Goal: Task Accomplishment & Management: Manage account settings

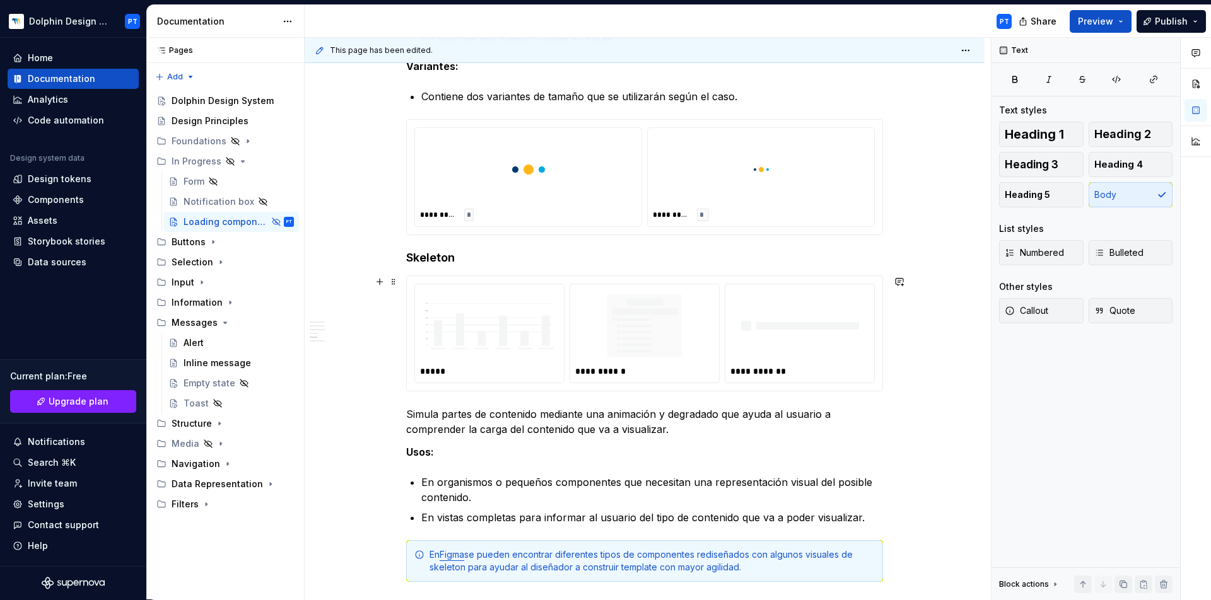
scroll to position [862, 0]
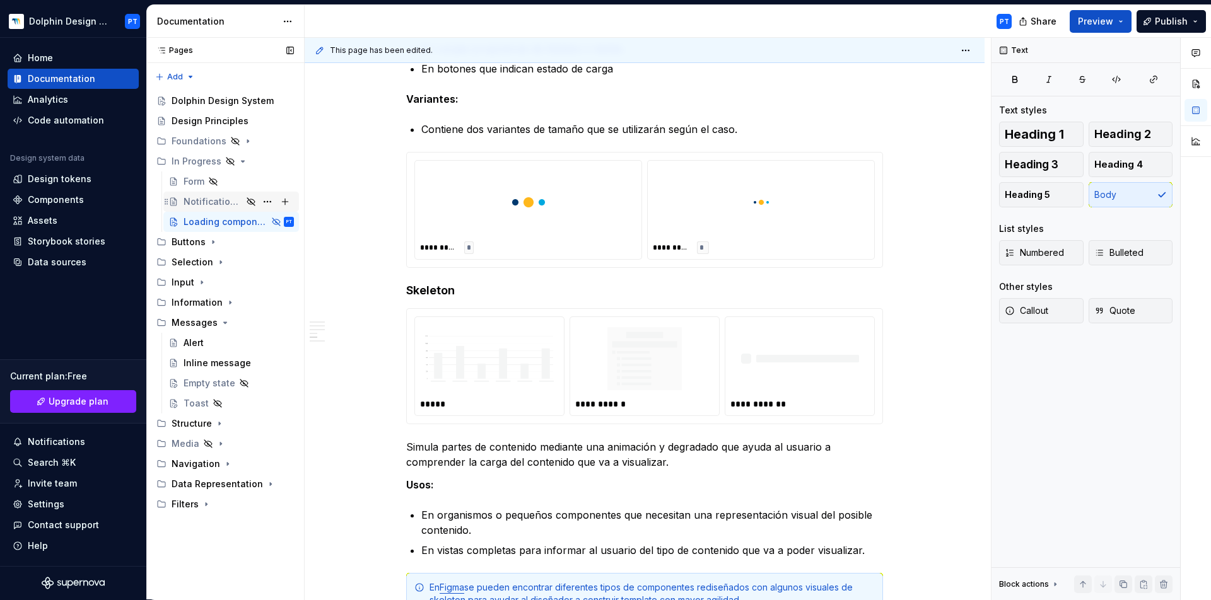
click at [225, 197] on div "Notification box" at bounding box center [212, 201] width 59 height 13
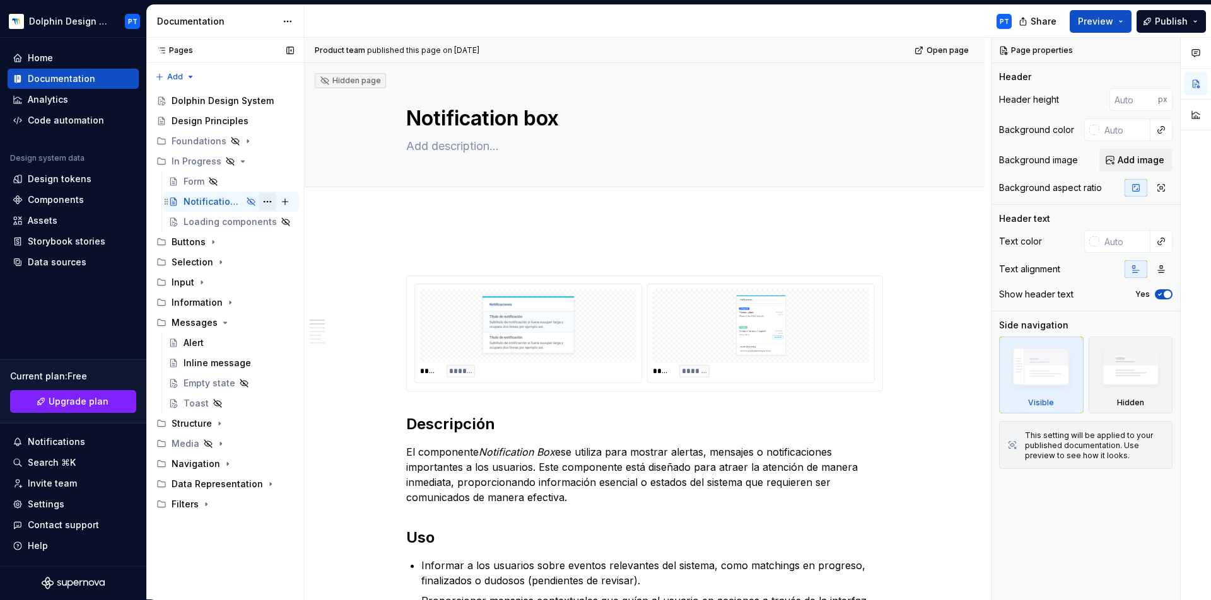
click at [272, 204] on button "Page tree" at bounding box center [267, 202] width 18 height 18
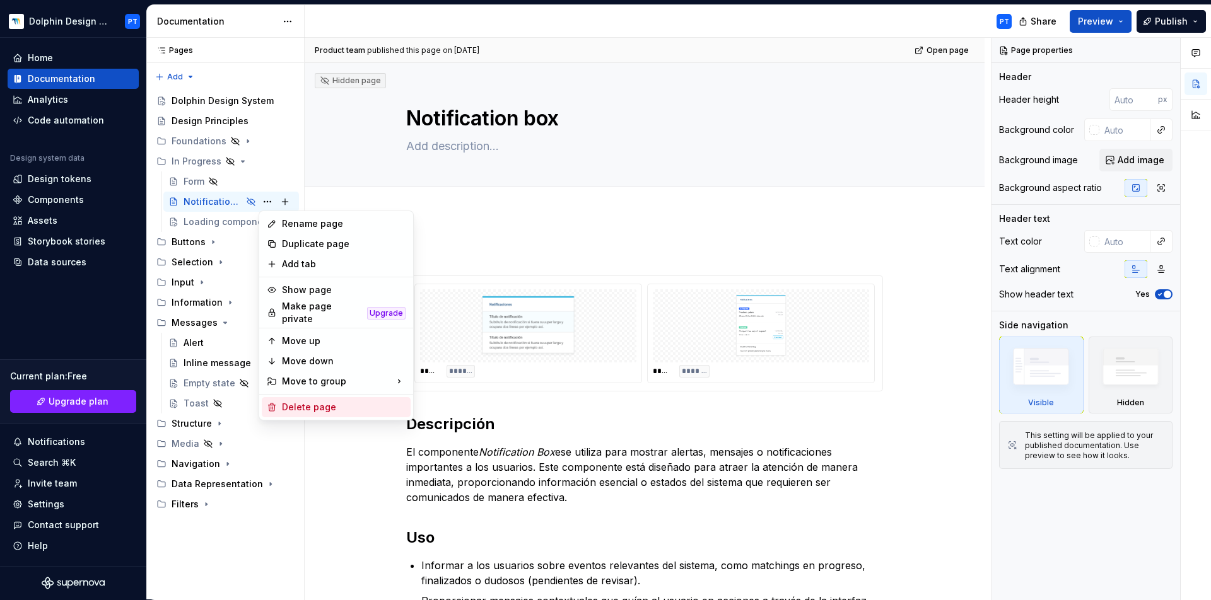
click at [296, 401] on div "Delete page" at bounding box center [344, 407] width 124 height 13
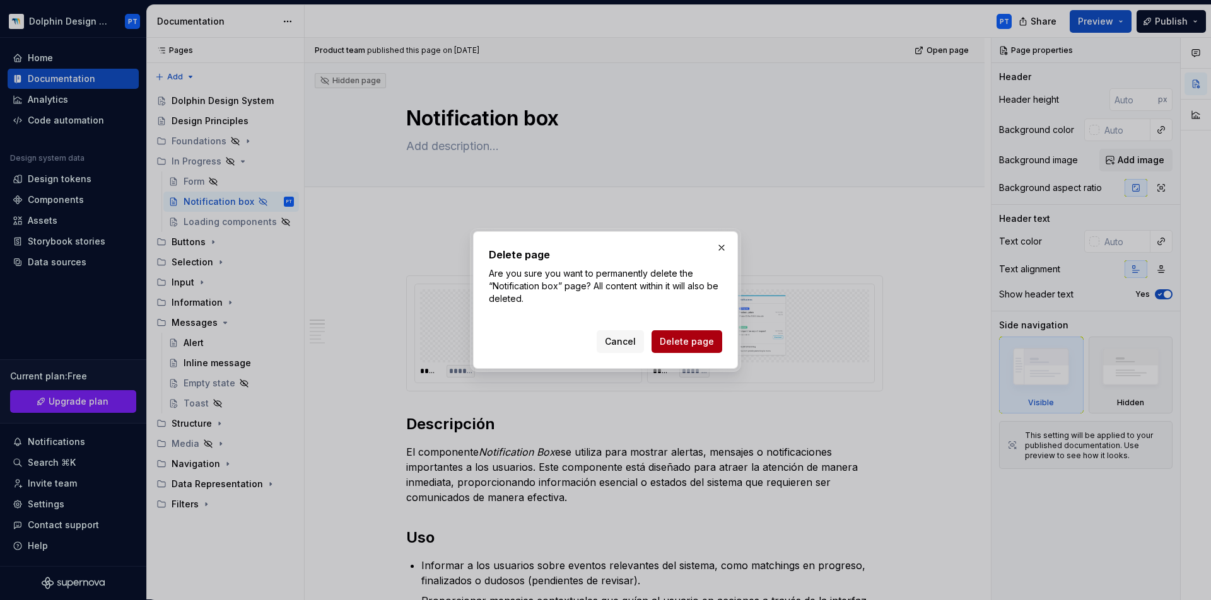
click at [685, 340] on span "Delete page" at bounding box center [686, 341] width 54 height 13
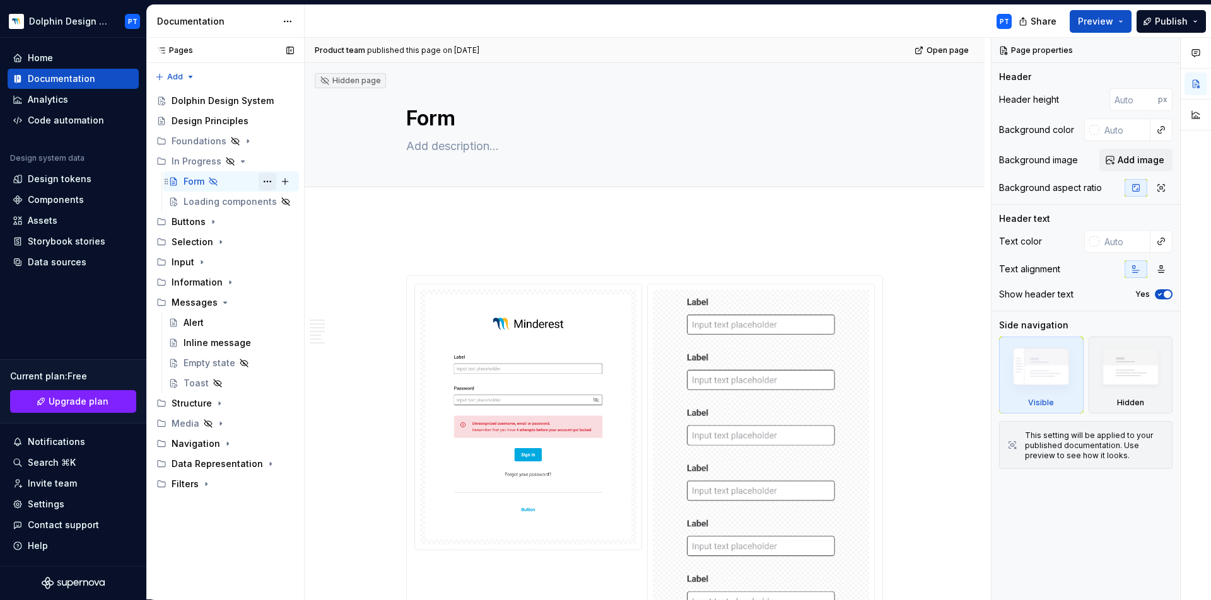
click at [262, 182] on button "Page tree" at bounding box center [267, 182] width 18 height 18
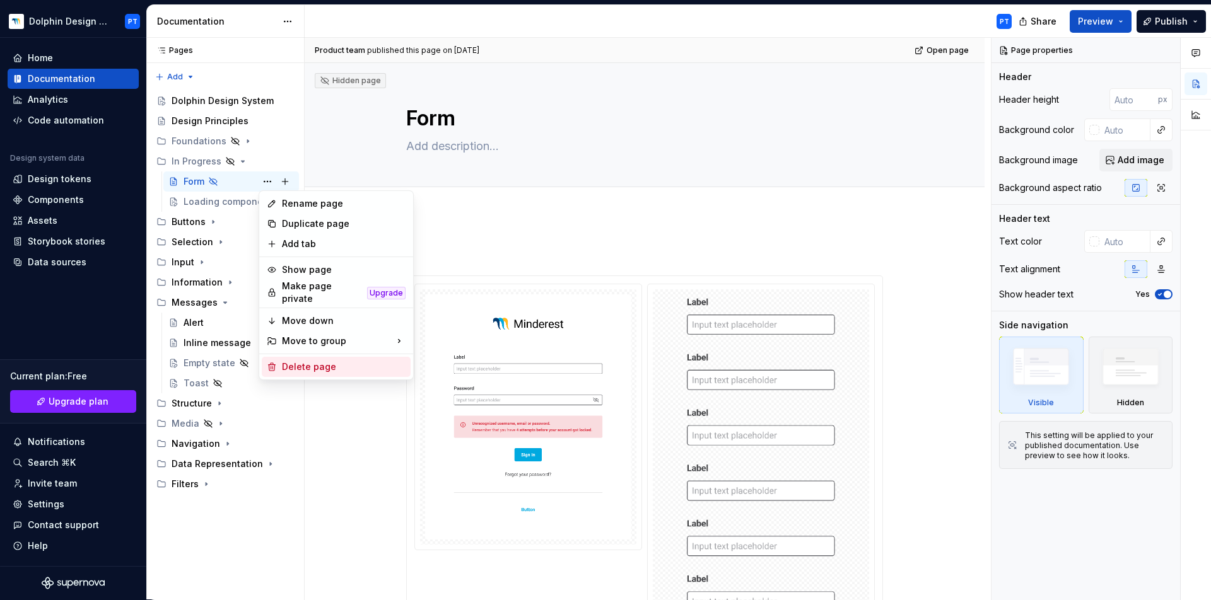
click at [299, 362] on div "Delete page" at bounding box center [344, 367] width 124 height 13
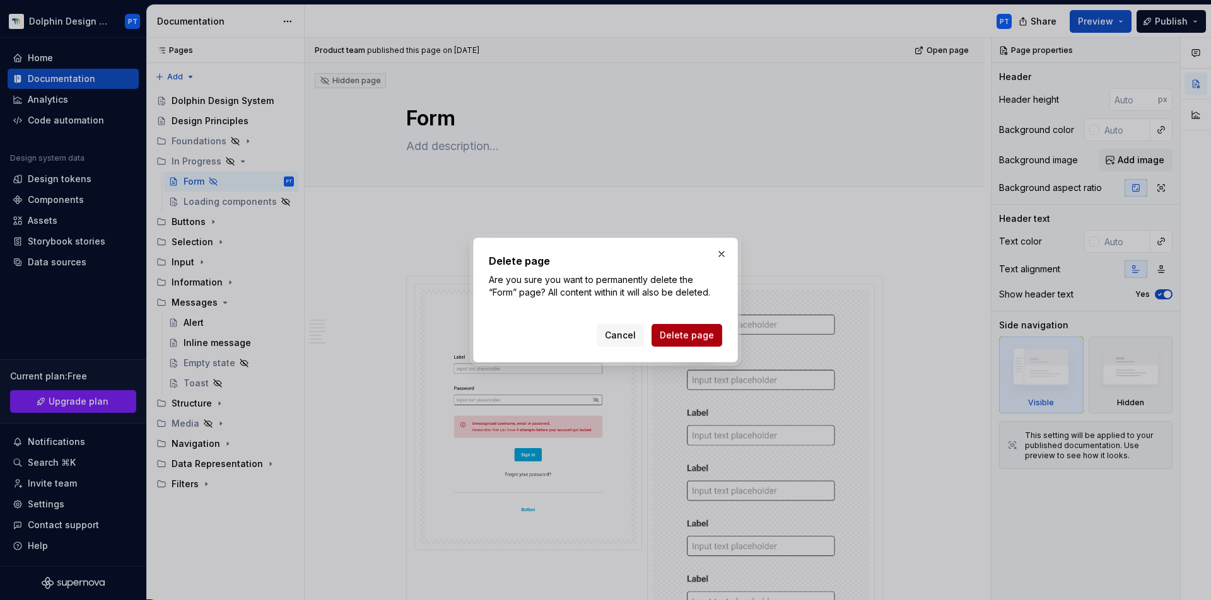
click at [677, 334] on span "Delete page" at bounding box center [686, 335] width 54 height 13
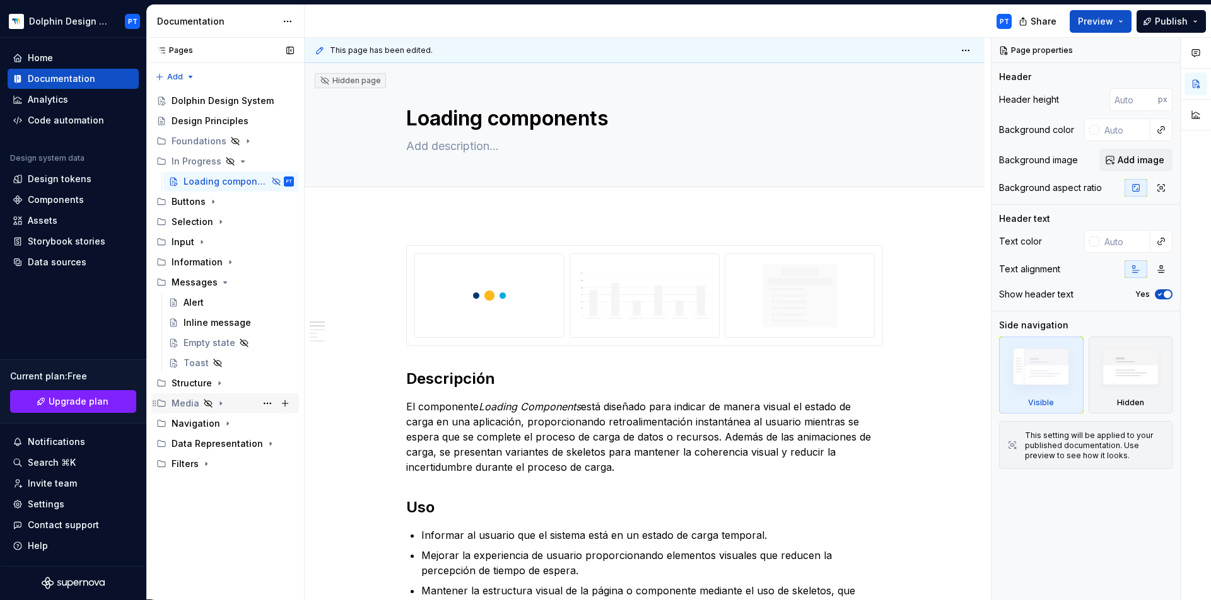
click at [216, 402] on icon "Page tree" at bounding box center [221, 403] width 10 height 10
type textarea "*"
